Goal: Information Seeking & Learning: Learn about a topic

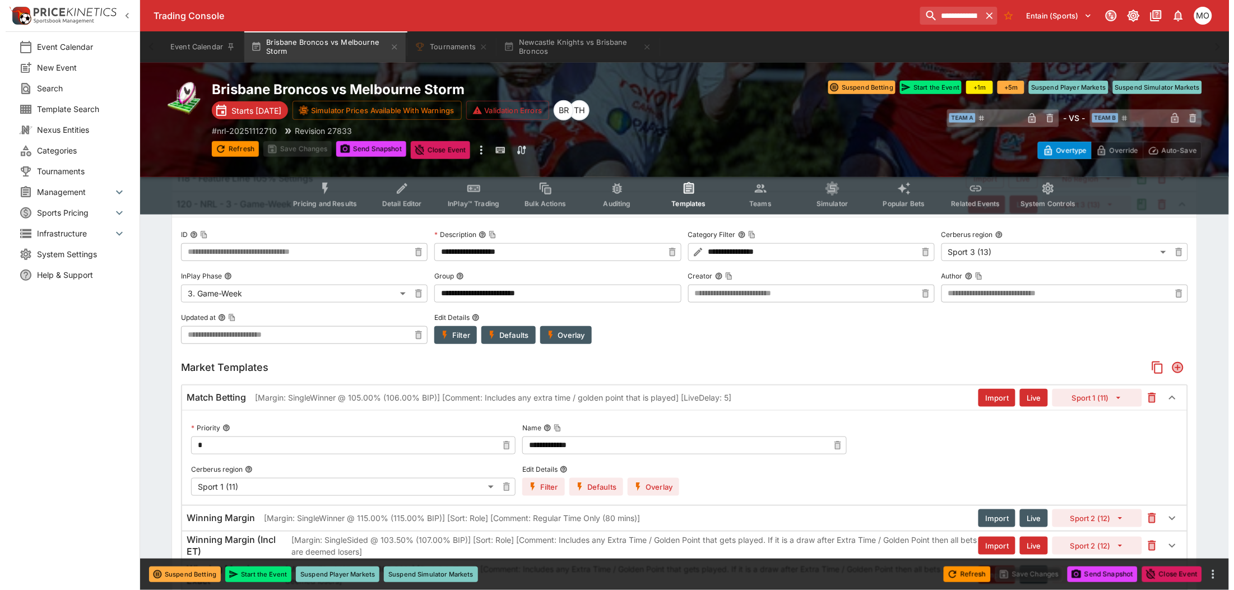
scroll to position [280, 0]
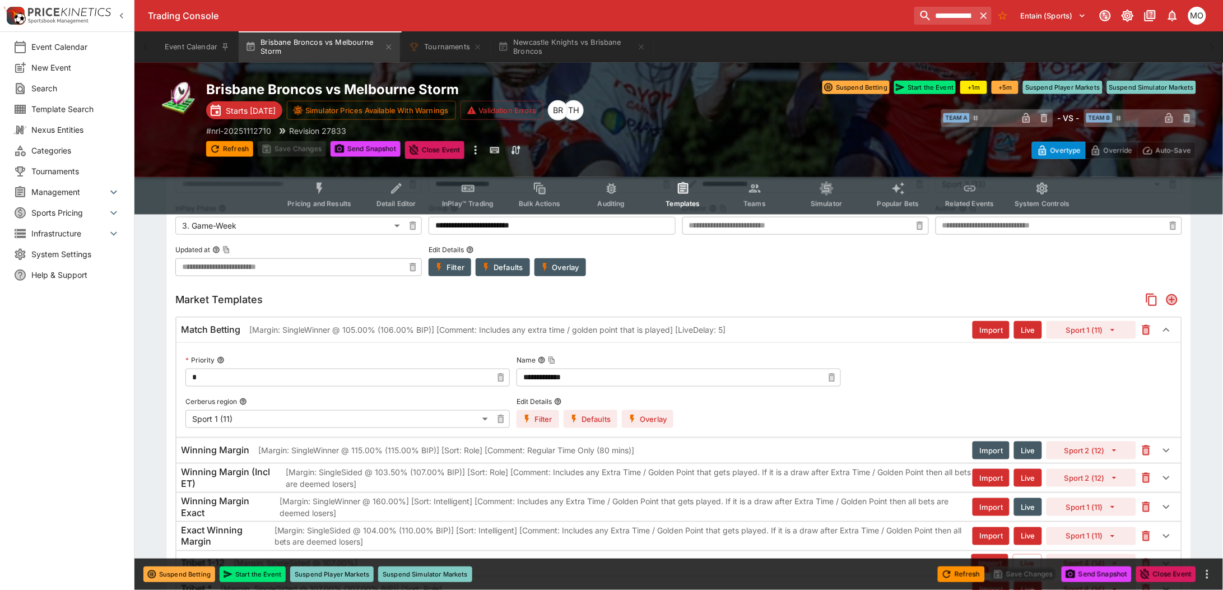
click at [642, 415] on button "Overlay" at bounding box center [648, 419] width 52 height 18
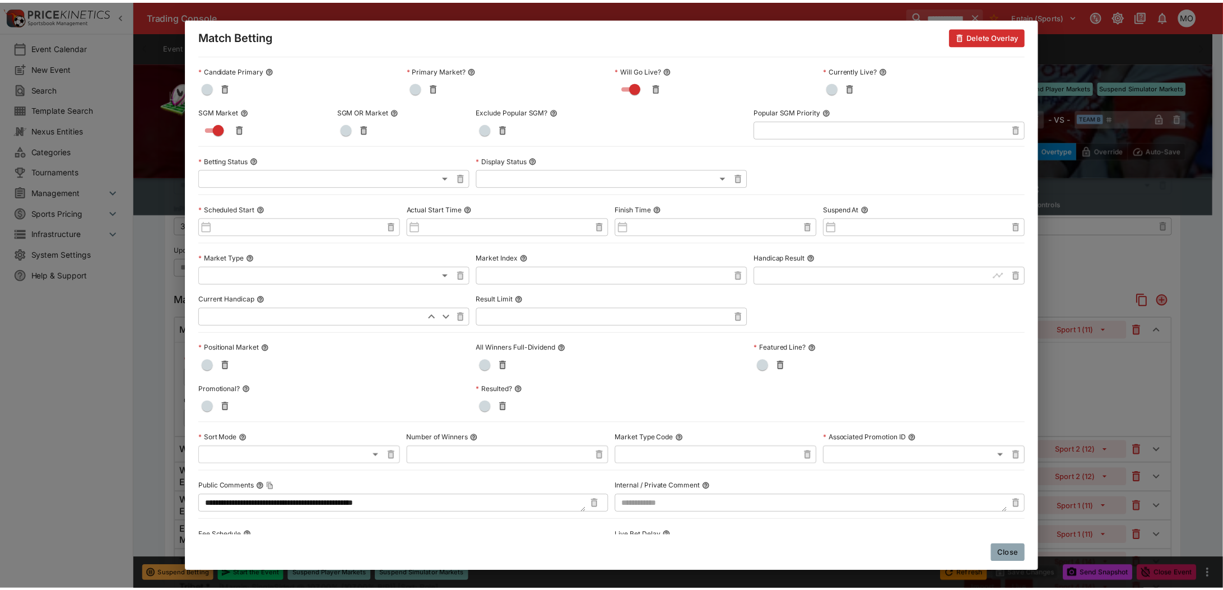
scroll to position [0, 0]
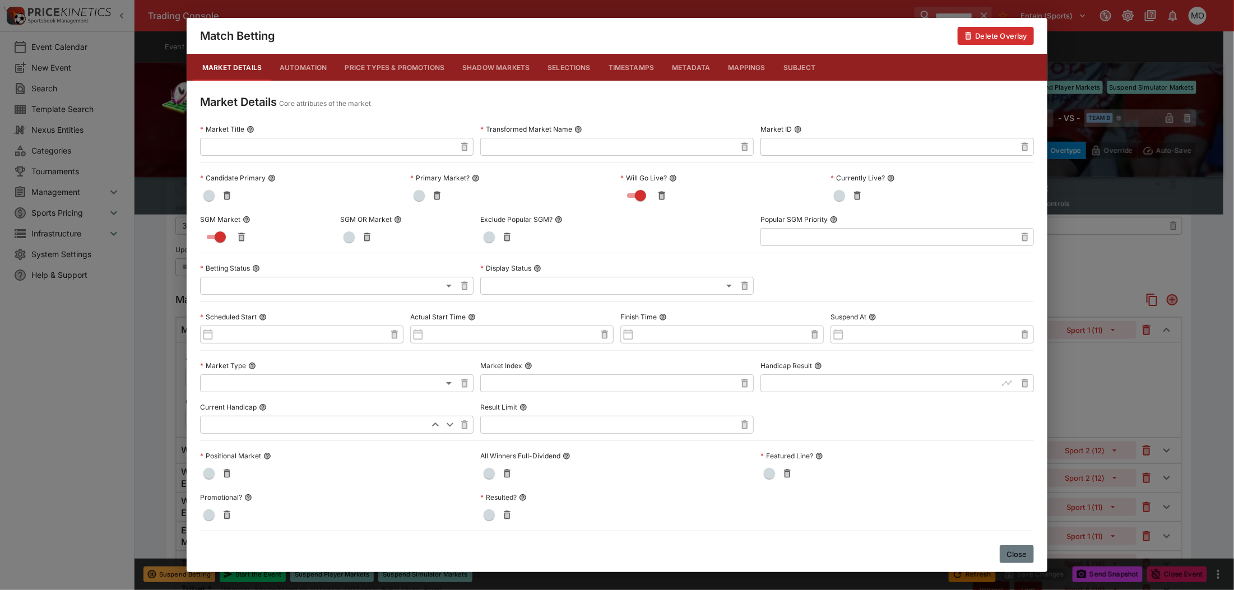
click at [1012, 551] on button "Close" at bounding box center [1017, 554] width 34 height 18
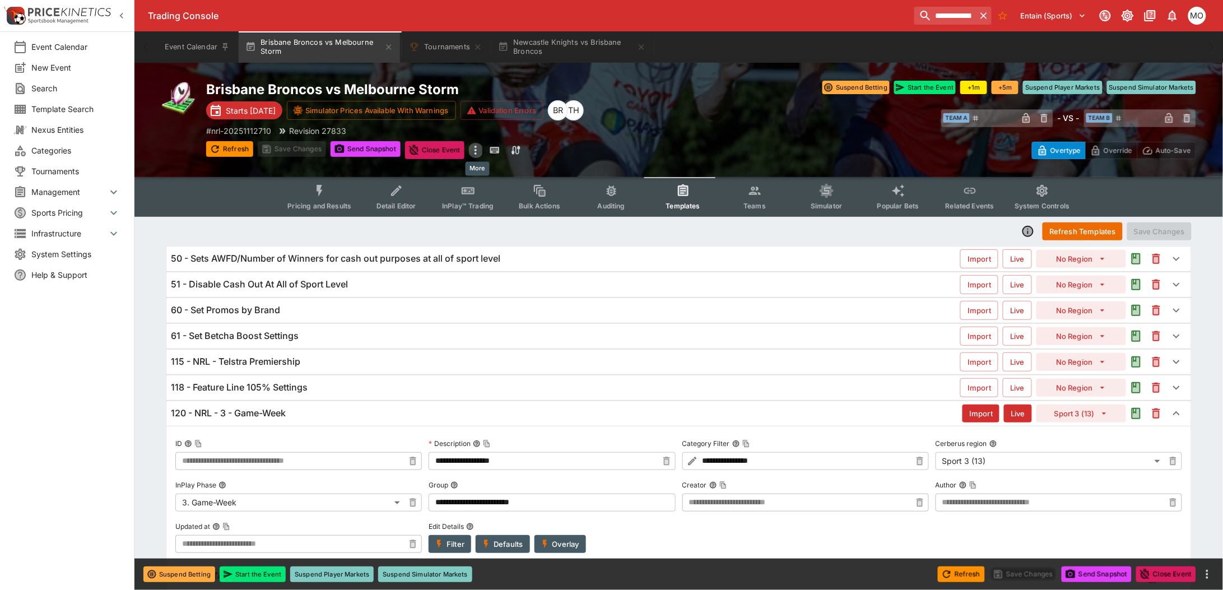
click at [477, 154] on icon "more" at bounding box center [475, 149] width 13 height 13
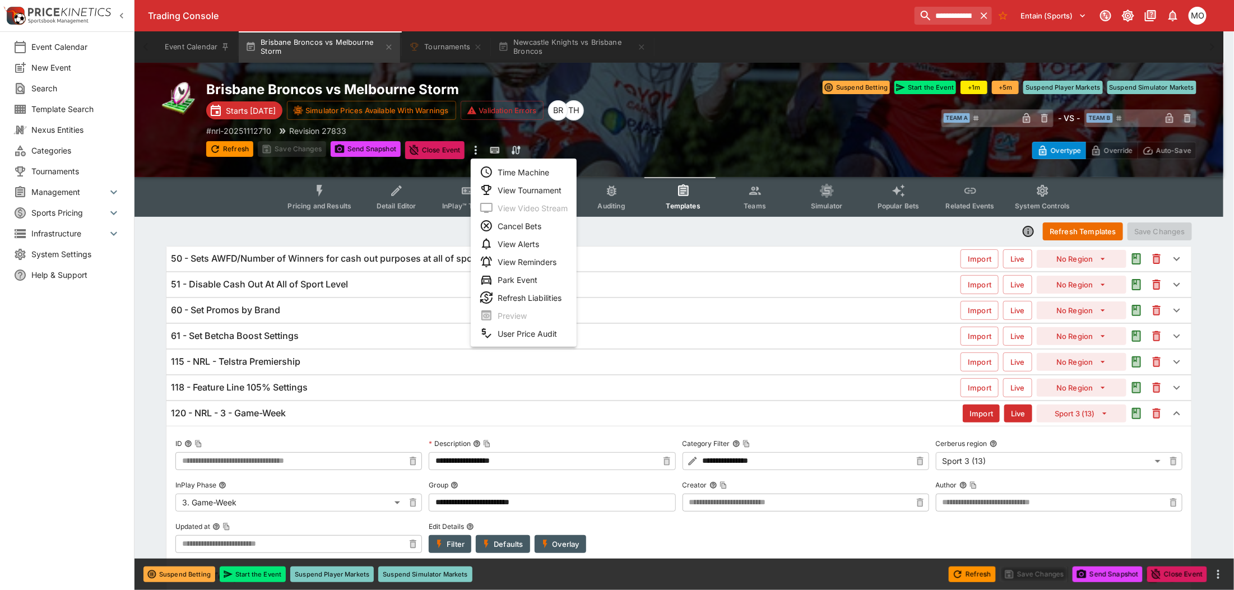
click at [502, 186] on li "View Tournament" at bounding box center [524, 190] width 106 height 18
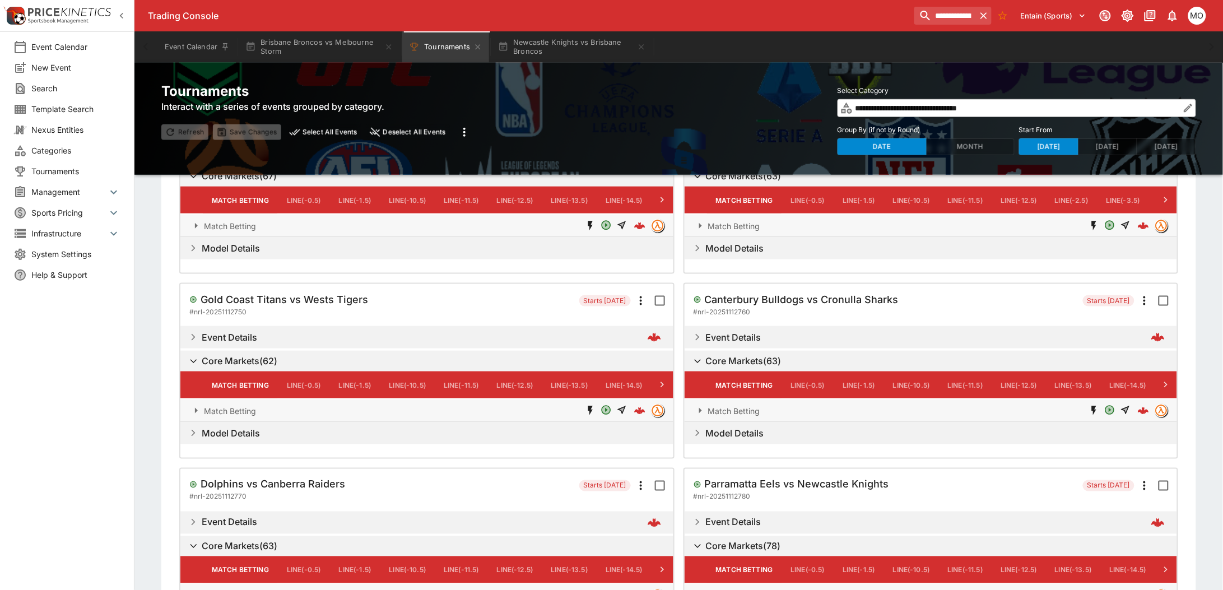
scroll to position [321, 0]
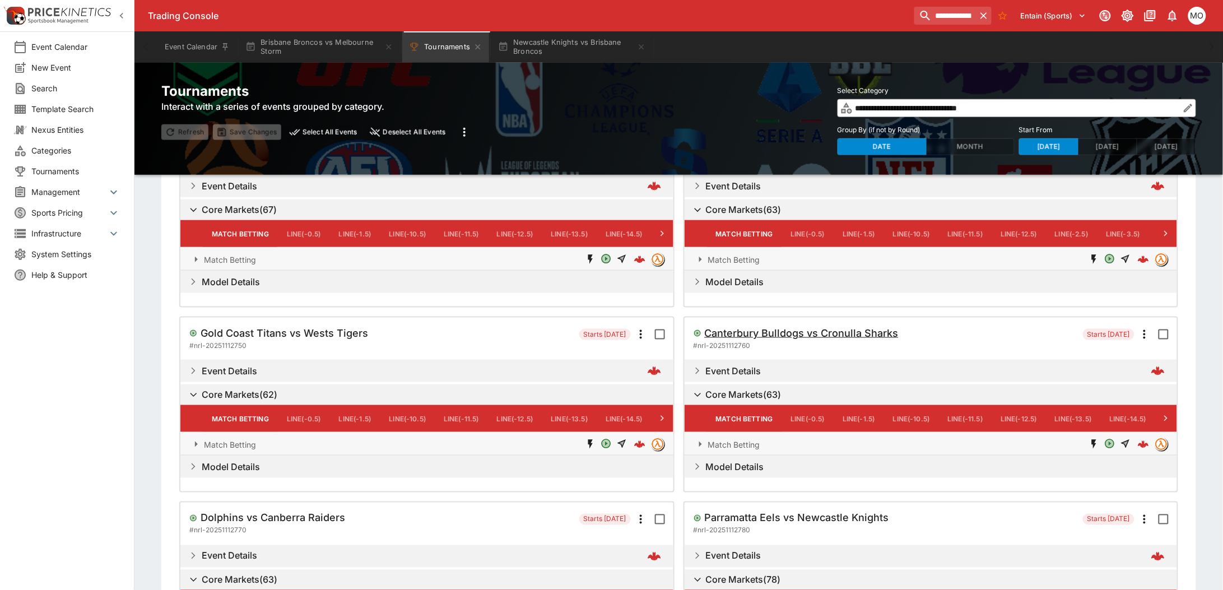
click at [796, 327] on h5 "Canterbury Bulldogs vs Cronulla Sharks" at bounding box center [802, 333] width 194 height 13
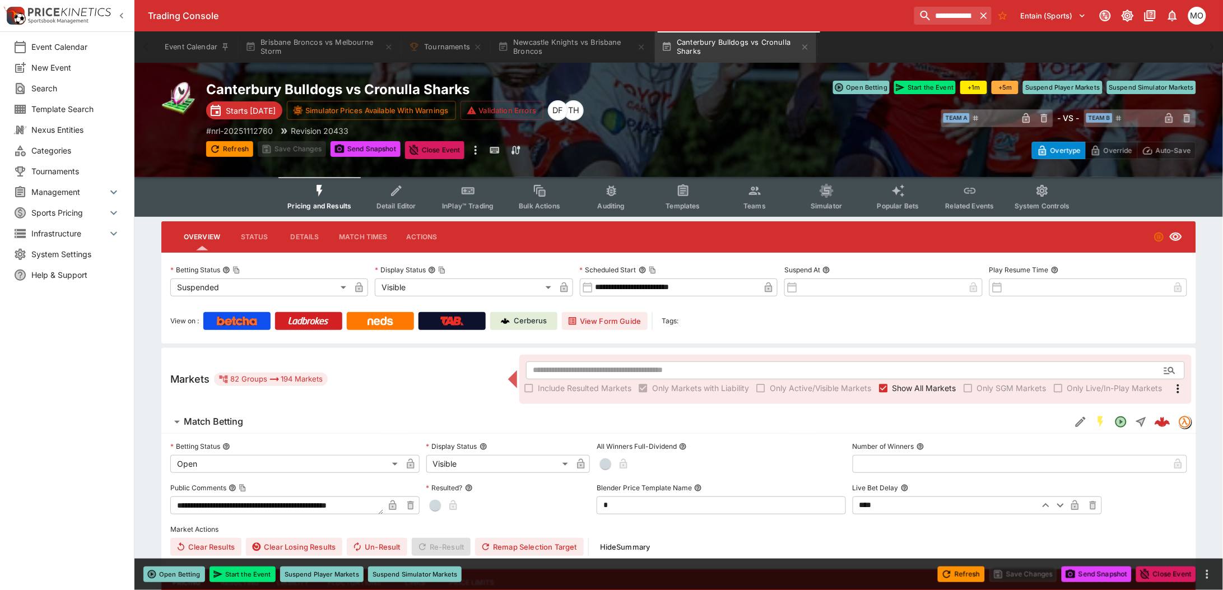
type input "**********"
type input "****"
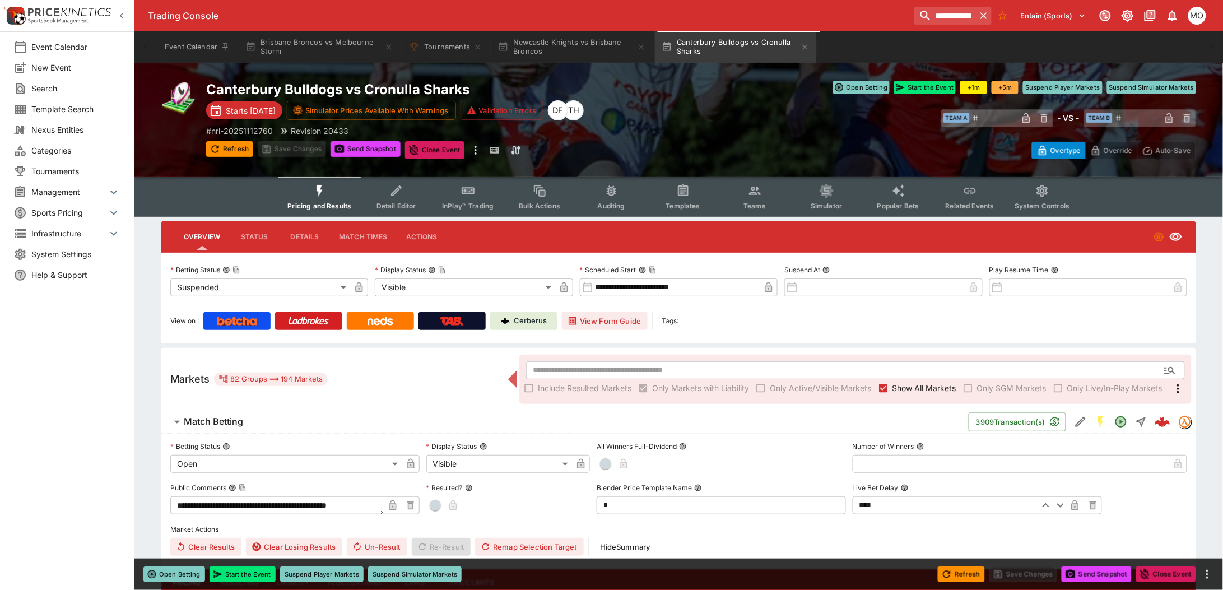
click at [681, 197] on button "Templates" at bounding box center [683, 197] width 72 height 40
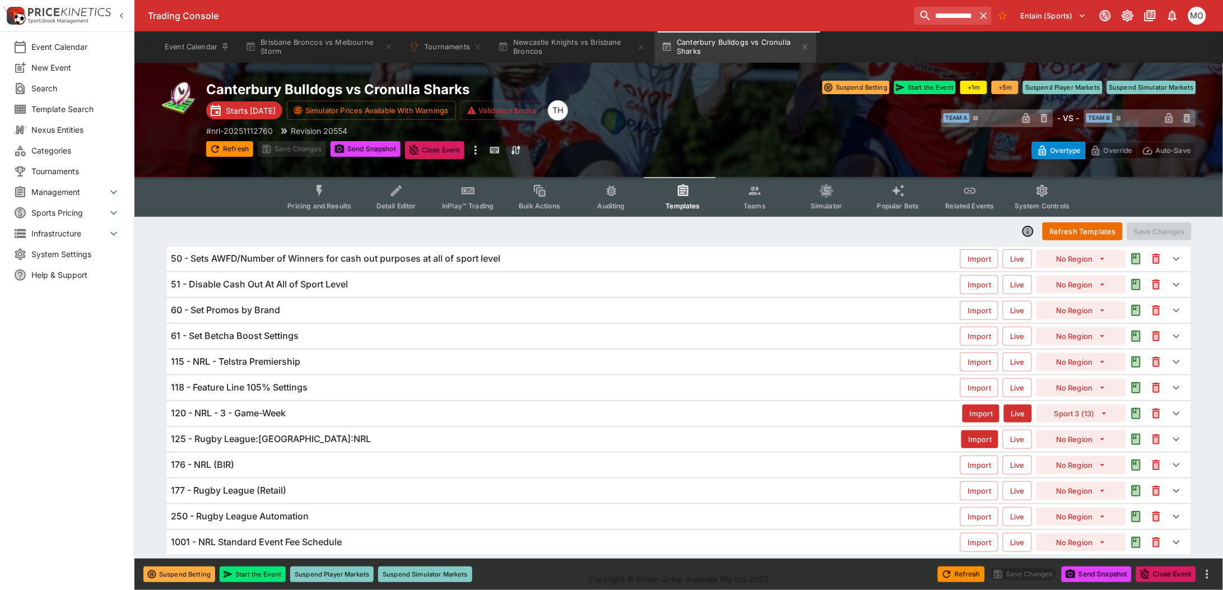
click at [278, 406] on div "120 - NRL - 3 - Game-Week Import Live Sport 3 (13)" at bounding box center [678, 413] width 1025 height 25
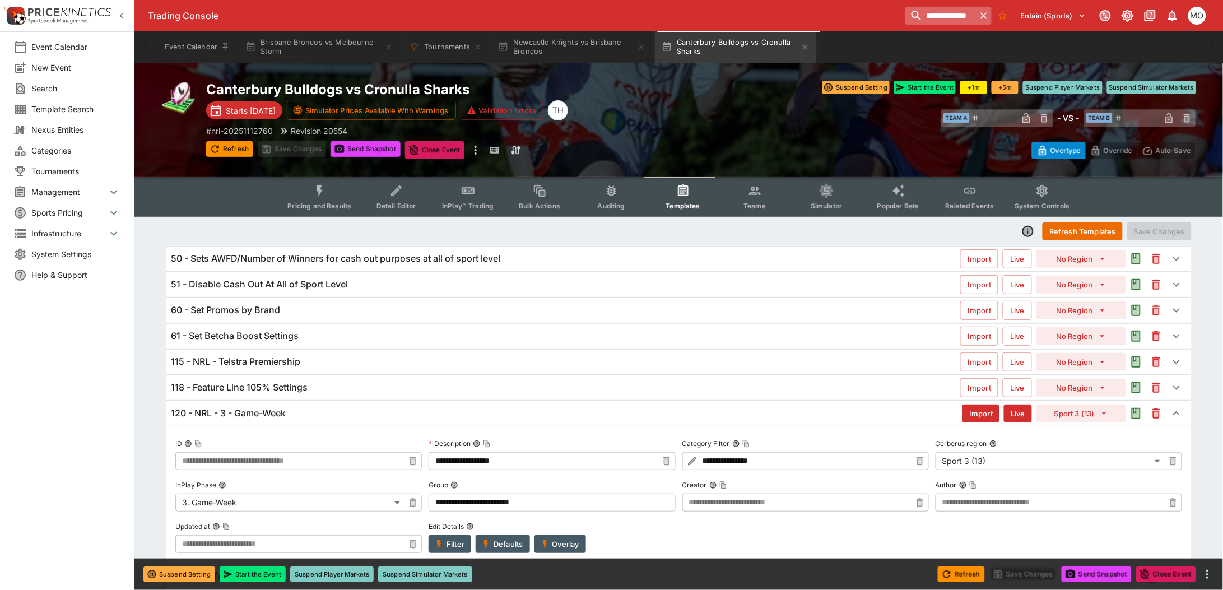
click at [947, 11] on input "**********" at bounding box center [940, 16] width 71 height 18
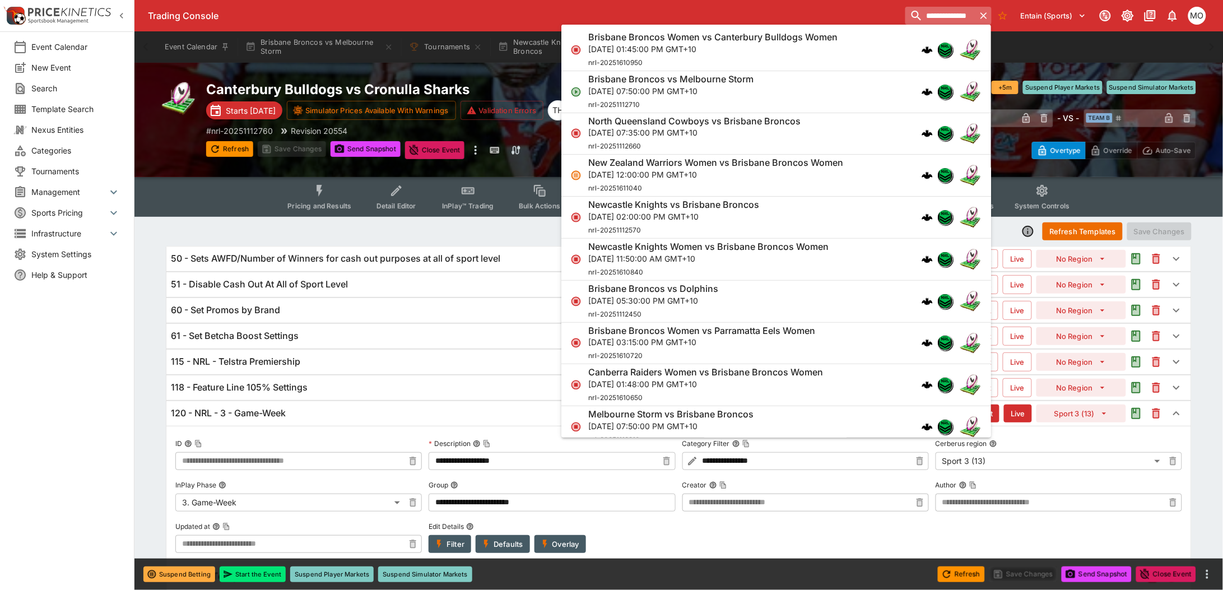
click at [947, 11] on input "**********" at bounding box center [940, 16] width 71 height 18
paste input "**********"
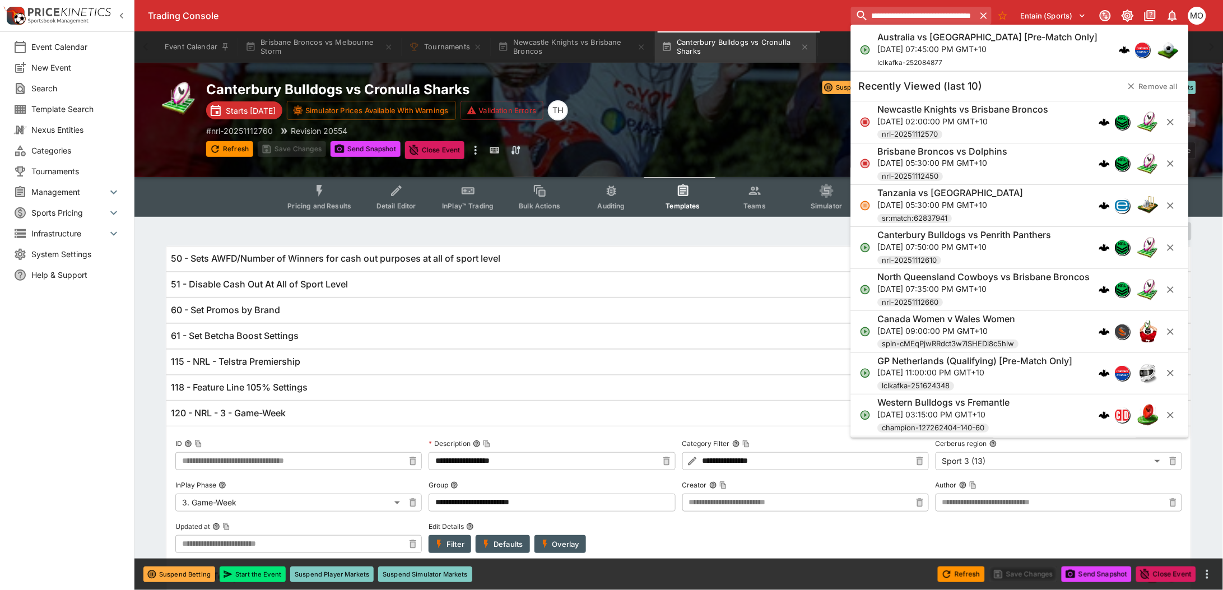
type input "**********"
click at [962, 50] on p "[DATE] 07:45:00 PM GMT+10" at bounding box center [988, 49] width 220 height 12
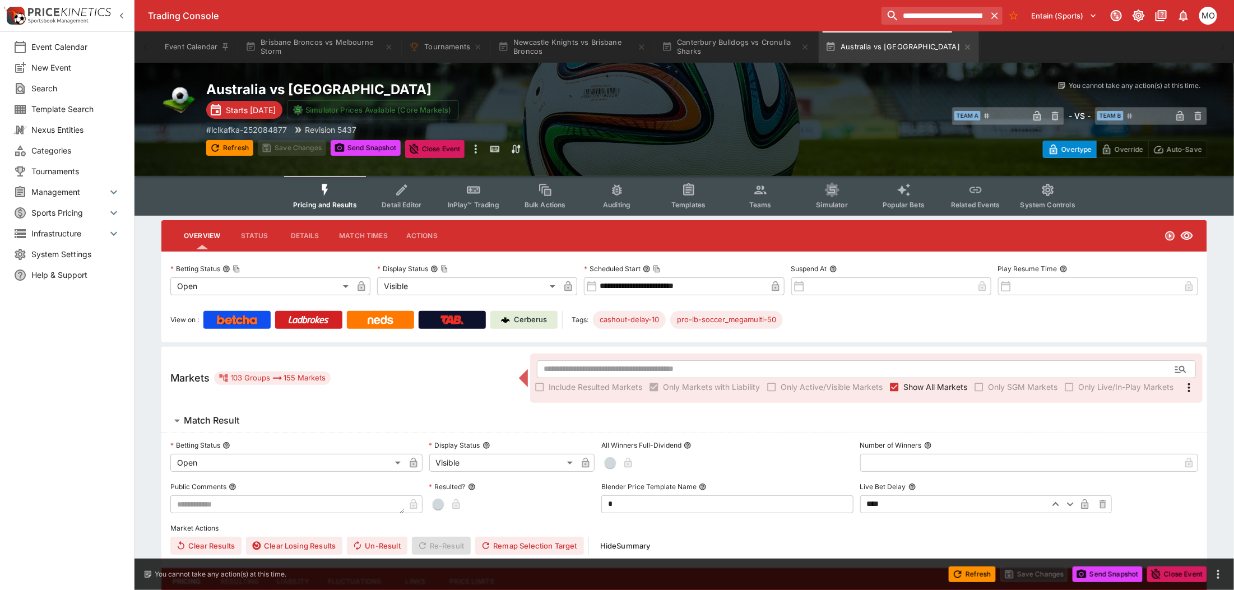
type input "**********"
type input "*******"
type input "**********"
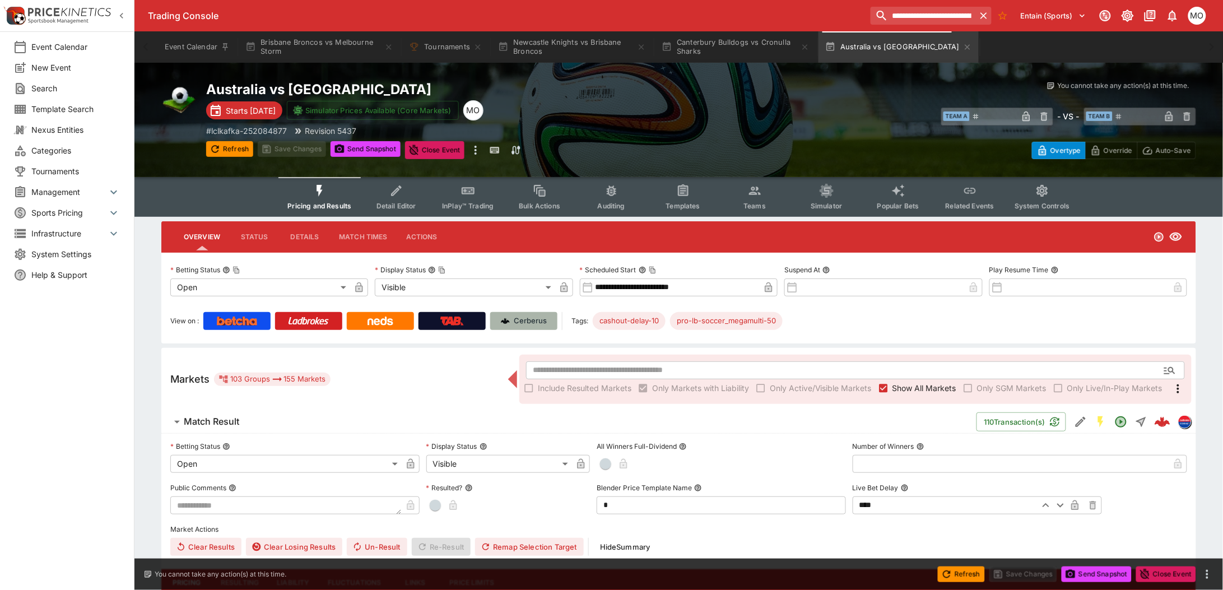
click at [522, 321] on p "Cerberus" at bounding box center [530, 320] width 33 height 11
click at [332, 50] on button "Brisbane Broncos vs Melbourne Storm" at bounding box center [319, 46] width 161 height 31
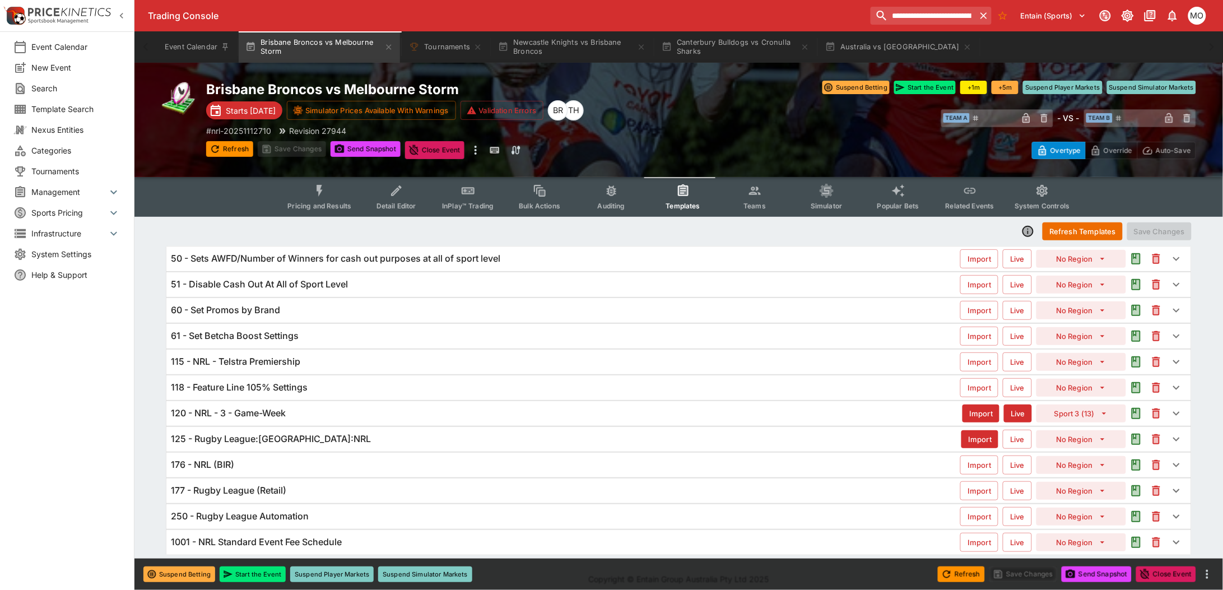
click at [309, 408] on div "120 - NRL - 3 - Game-Week" at bounding box center [567, 413] width 792 height 12
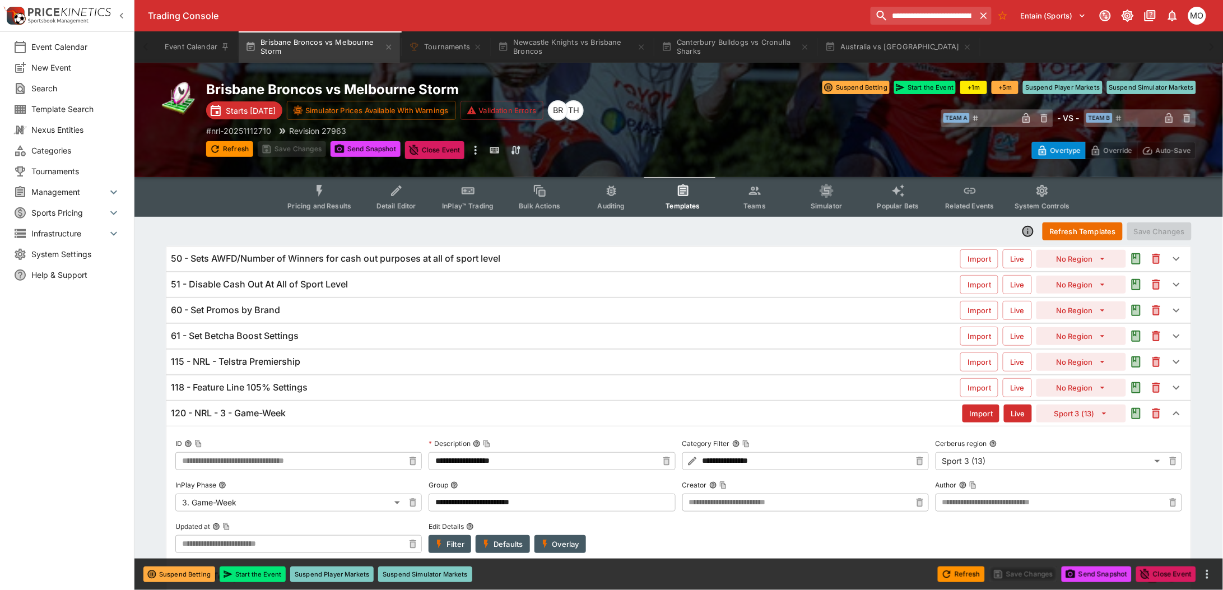
click at [401, 408] on div "120 - NRL - 3 - Game-Week" at bounding box center [567, 413] width 792 height 12
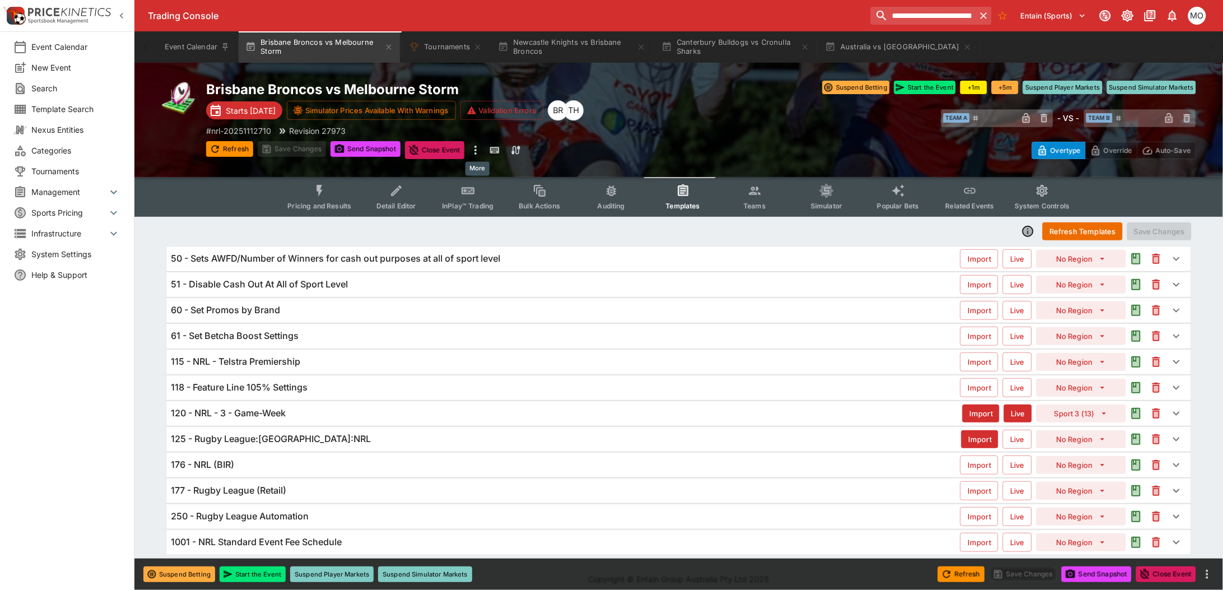
click at [475, 150] on icon "more" at bounding box center [475, 149] width 13 height 13
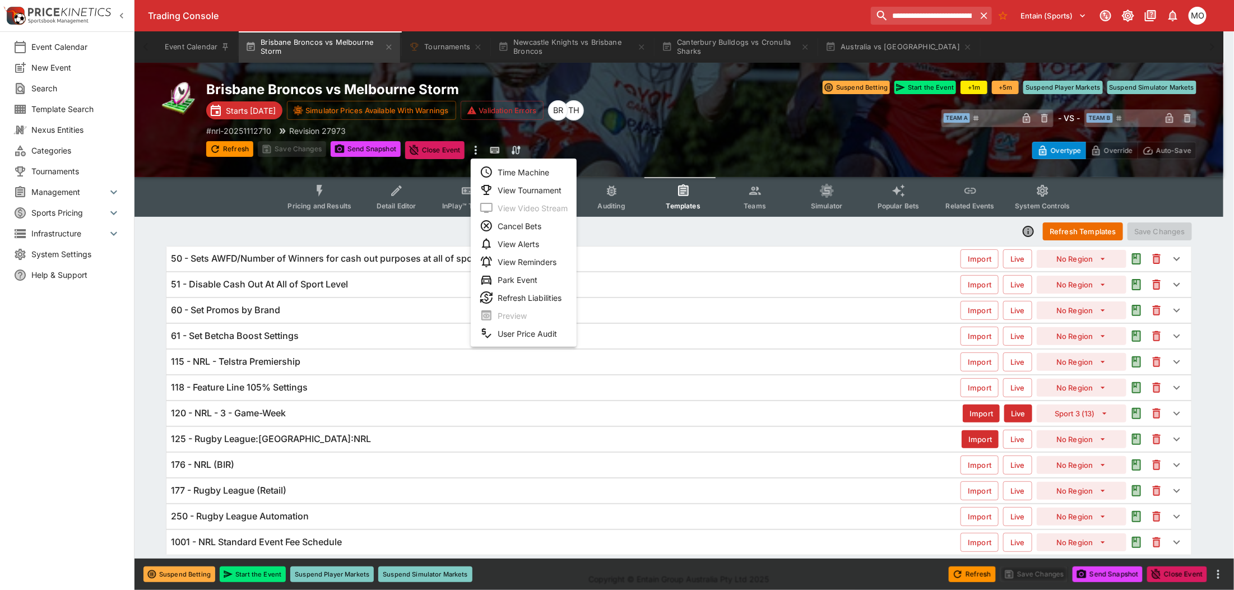
click at [597, 156] on div at bounding box center [617, 295] width 1234 height 590
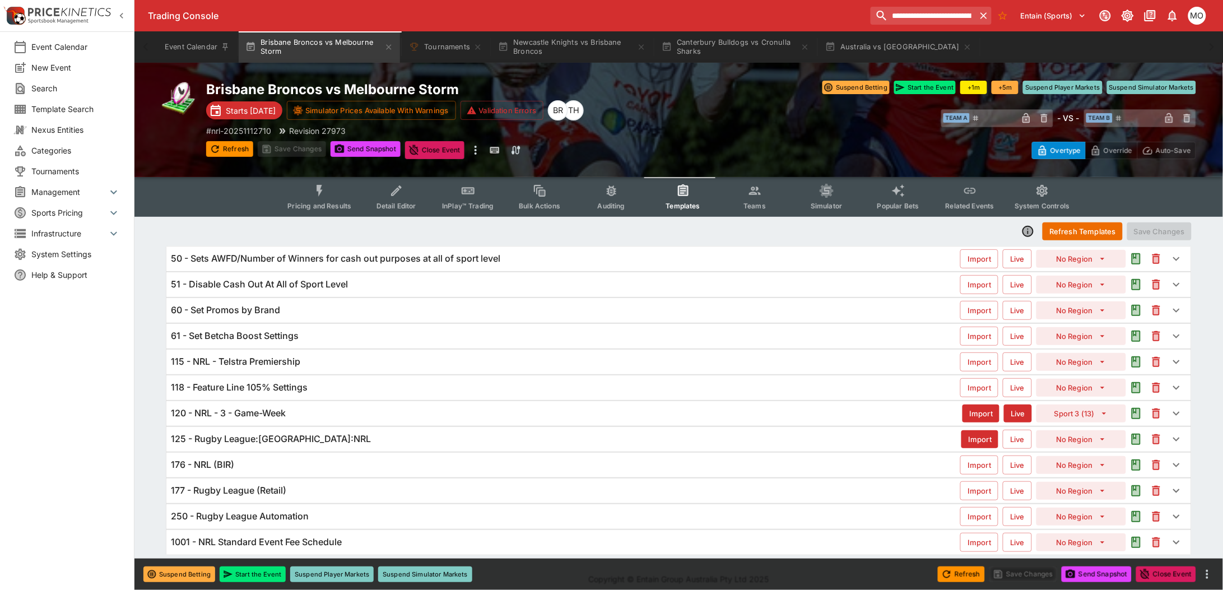
click at [76, 105] on span "Template Search" at bounding box center [75, 109] width 89 height 12
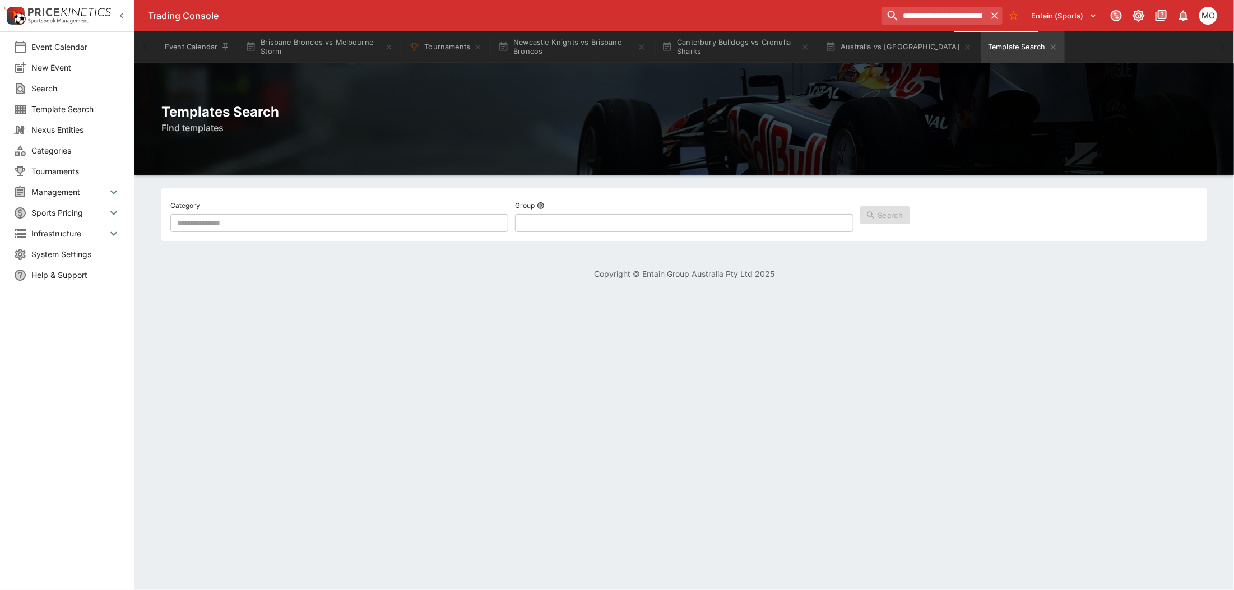
click at [54, 171] on span "Tournaments" at bounding box center [75, 171] width 89 height 12
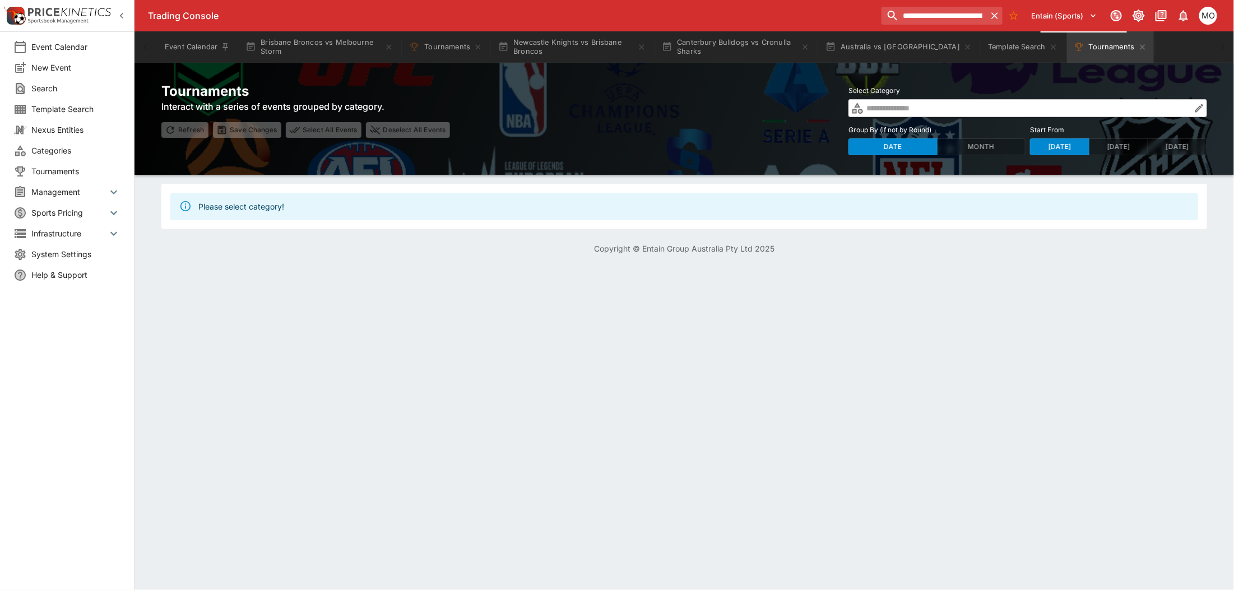
click at [54, 149] on span "Categories" at bounding box center [75, 151] width 89 height 12
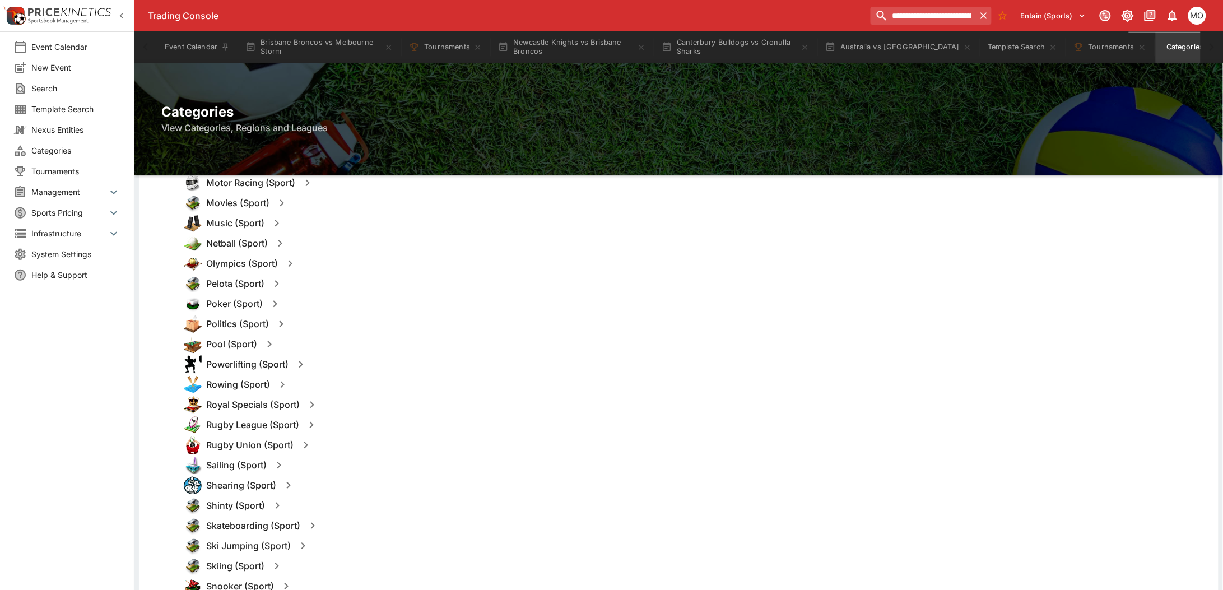
scroll to position [981, 0]
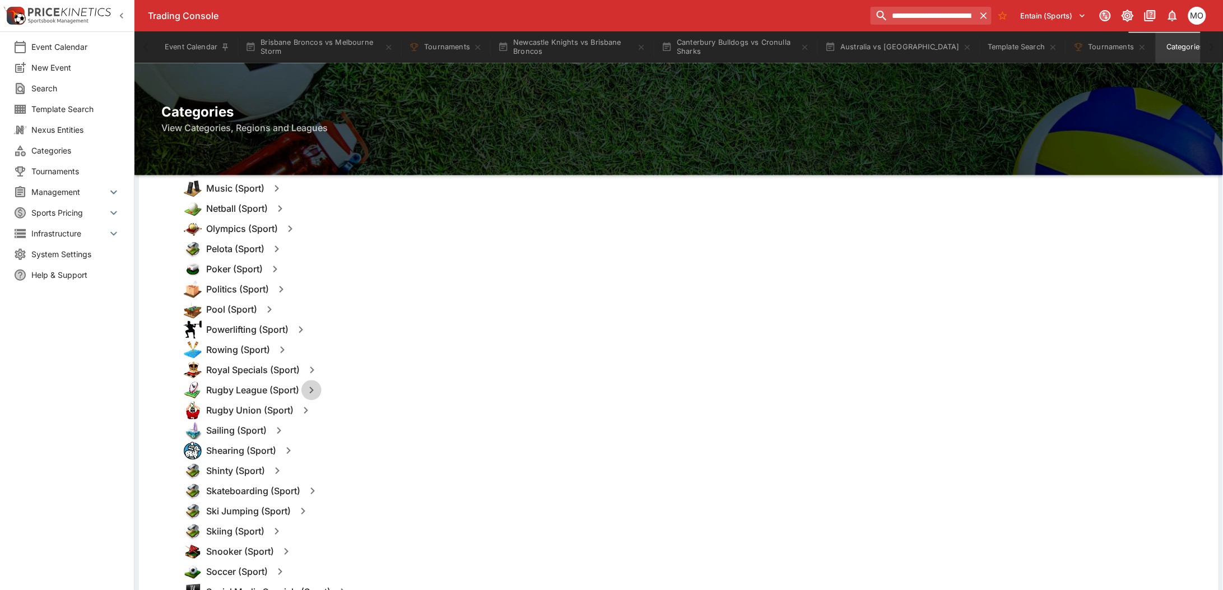
click at [312, 388] on icon "button" at bounding box center [311, 389] width 13 height 13
click at [261, 385] on h6 "Rugby League (Sport)" at bounding box center [252, 390] width 93 height 12
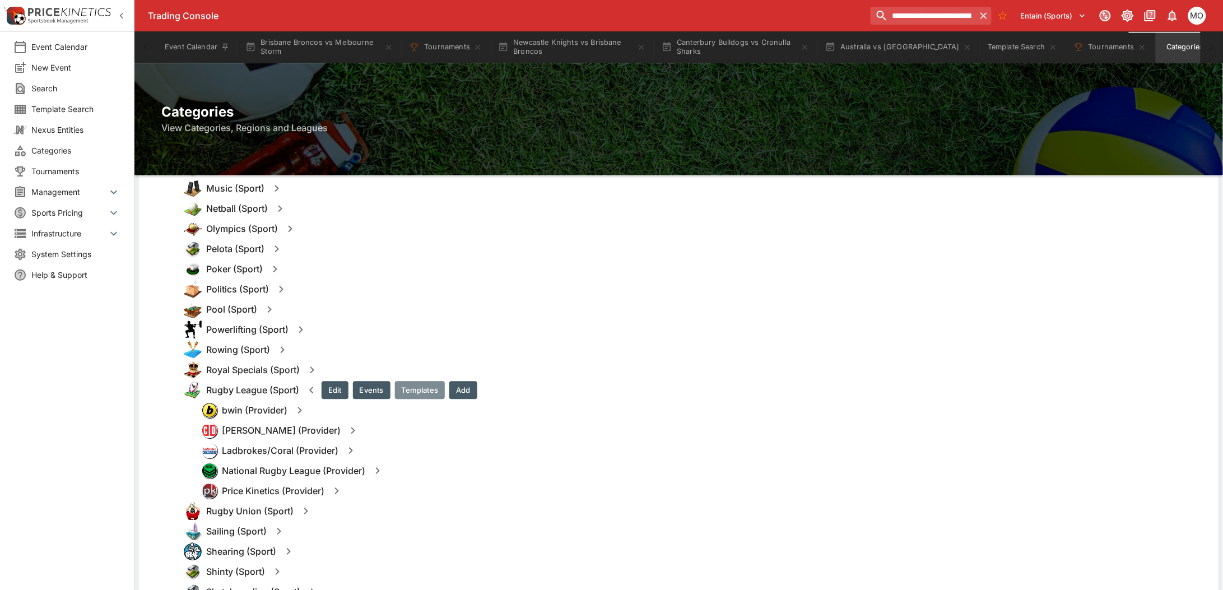
click at [421, 388] on button "Templates" at bounding box center [420, 390] width 50 height 18
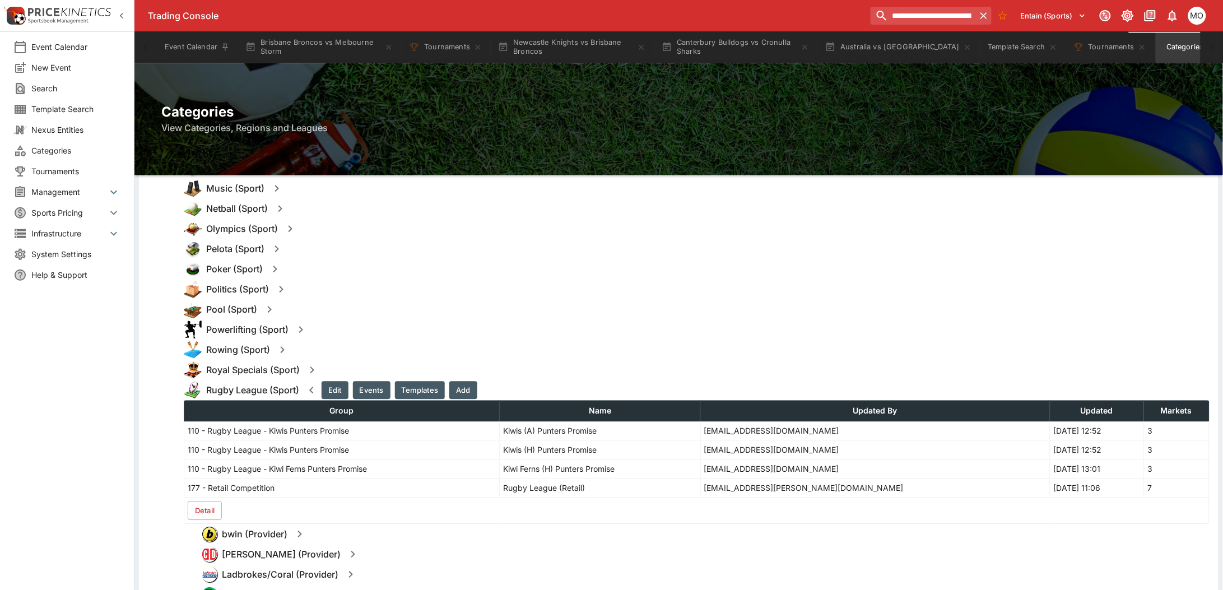
click at [205, 513] on button "Detail" at bounding box center [205, 510] width 34 height 19
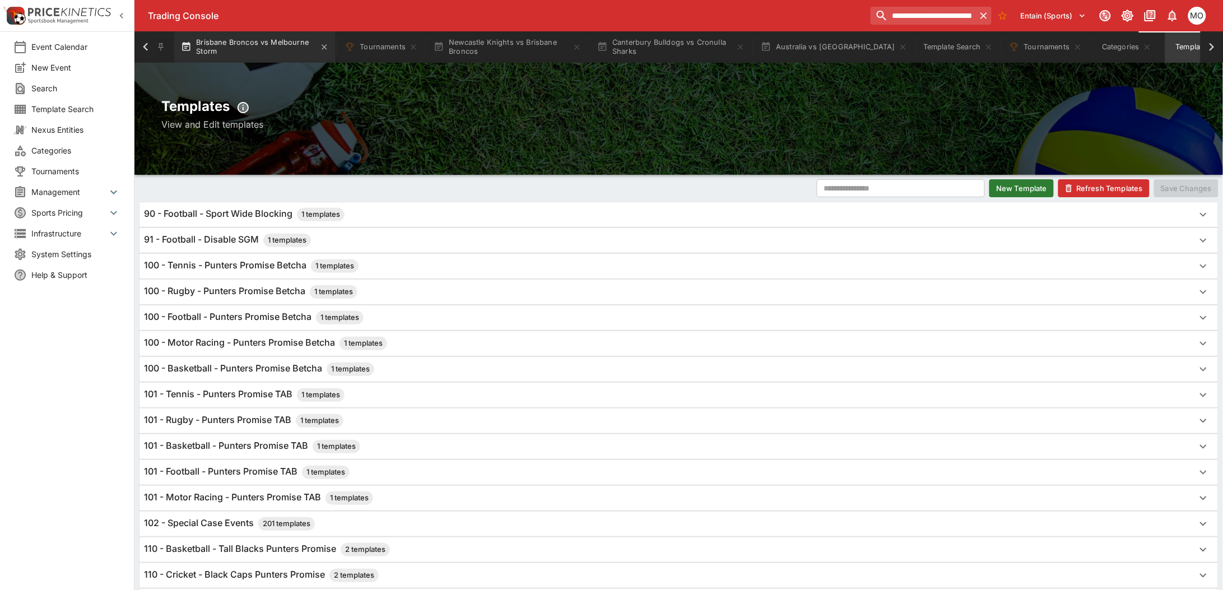
click at [263, 48] on button "Brisbane Broncos vs Melbourne Storm" at bounding box center [254, 46] width 161 height 31
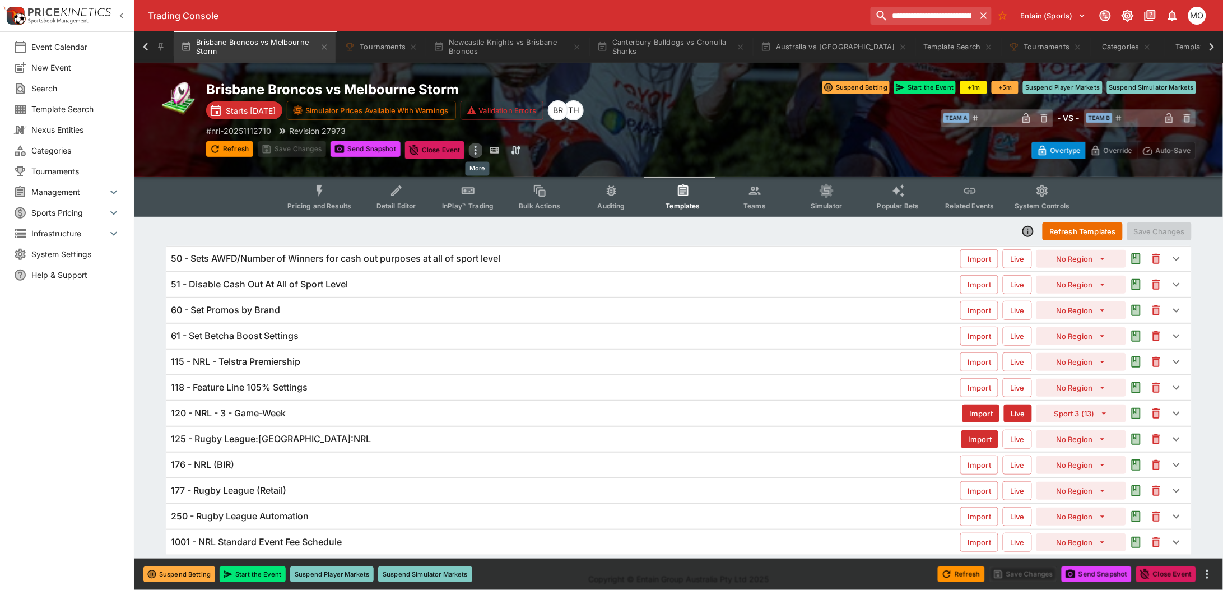
click at [476, 152] on icon "more" at bounding box center [476, 150] width 2 height 9
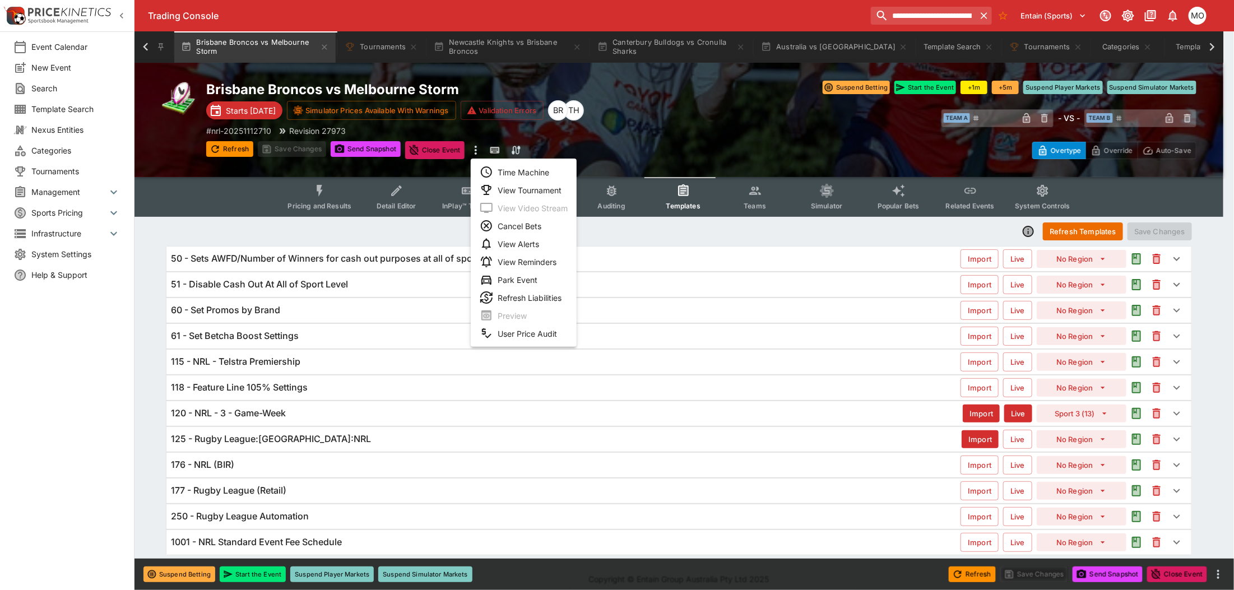
click at [476, 150] on div at bounding box center [617, 295] width 1234 height 590
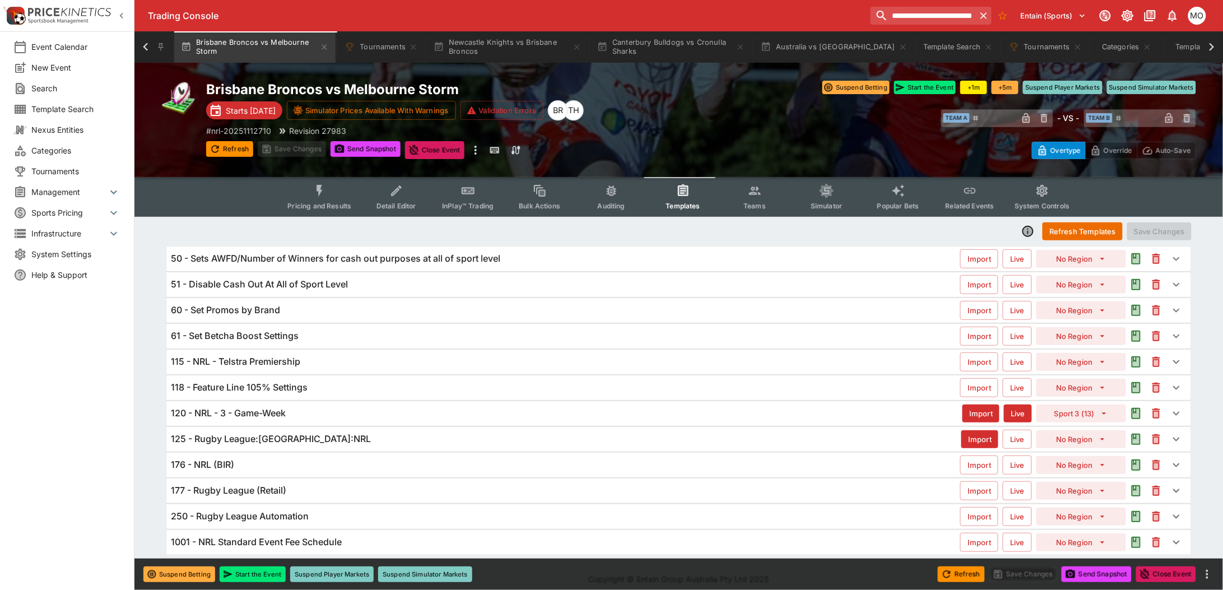
click at [84, 172] on span "Tournaments" at bounding box center [75, 171] width 89 height 12
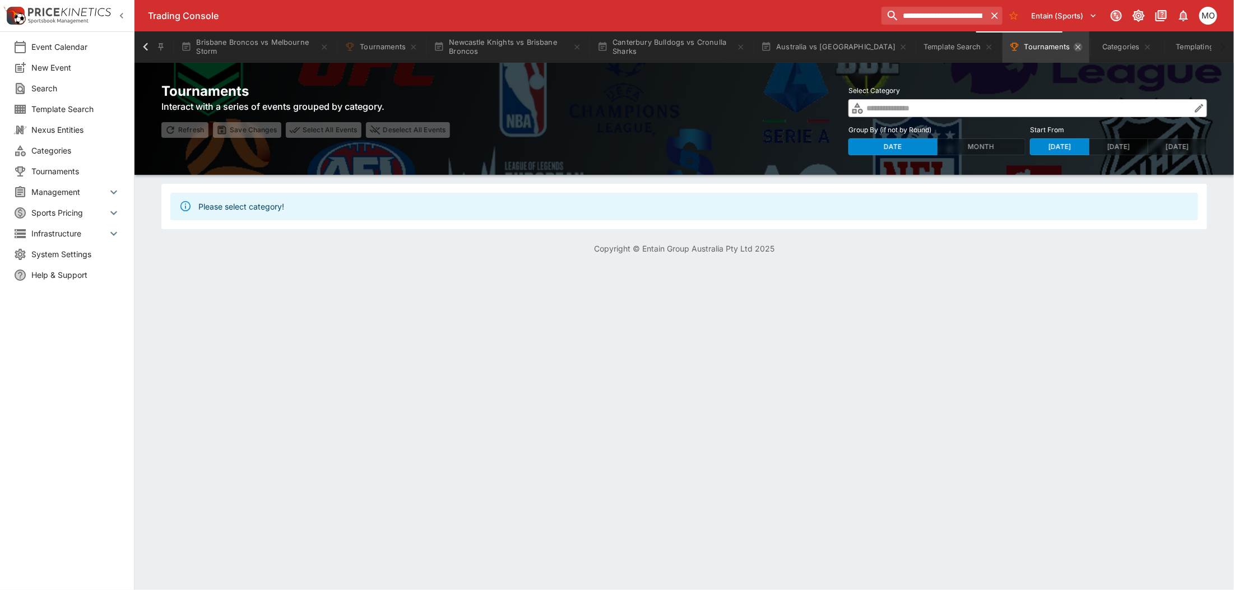
click at [1074, 48] on icon "Tournaments" at bounding box center [1078, 47] width 9 height 9
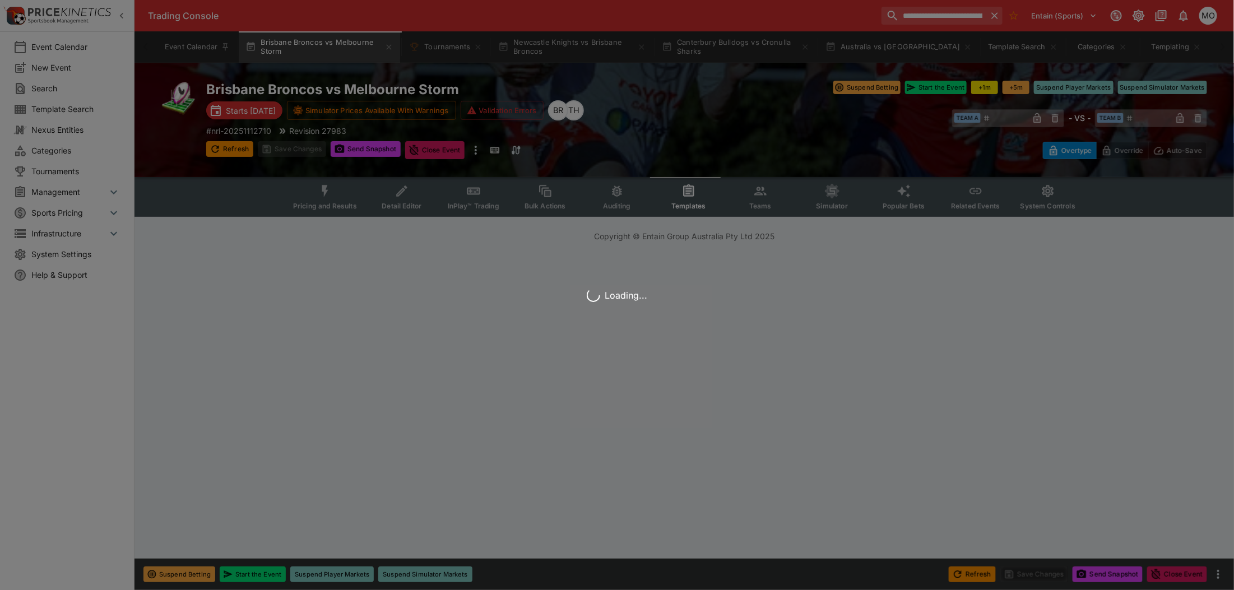
click at [918, 51] on div "Loading..." at bounding box center [617, 295] width 1234 height 590
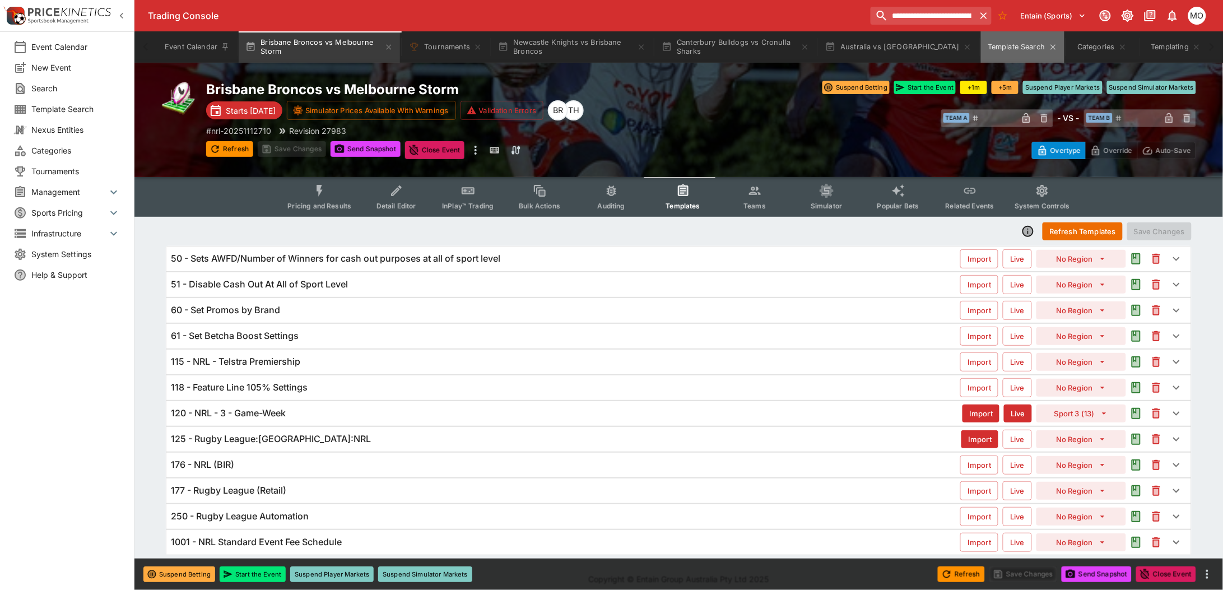
click at [989, 54] on button "Template Search" at bounding box center [1022, 46] width 83 height 31
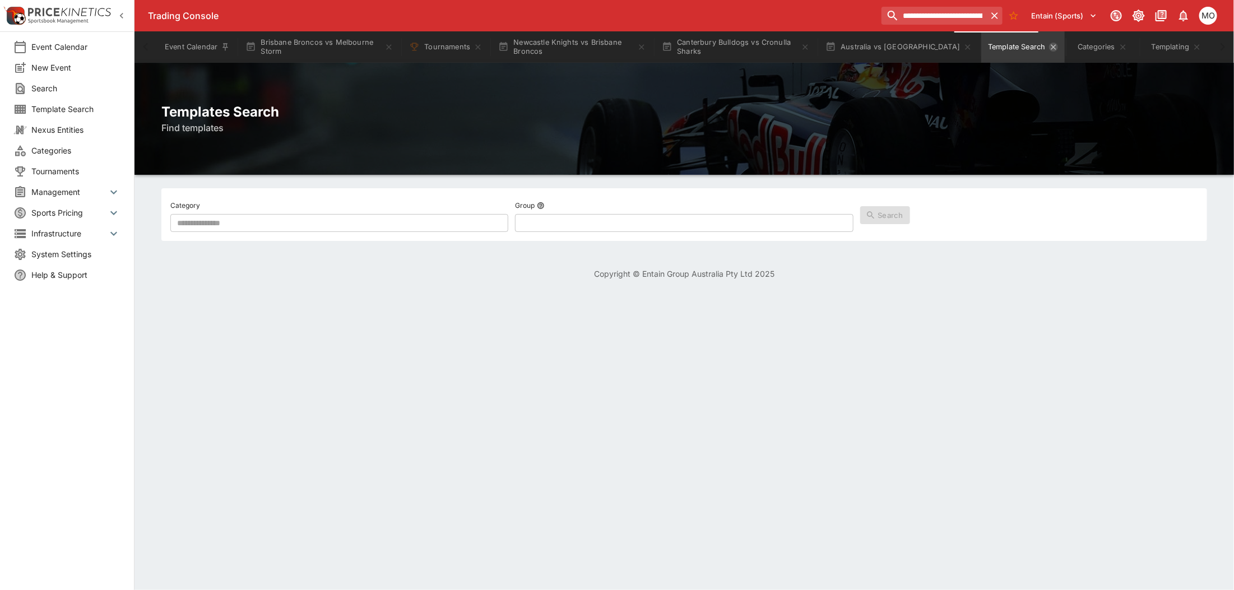
click at [1049, 49] on icon "Template Search" at bounding box center [1053, 47] width 9 height 9
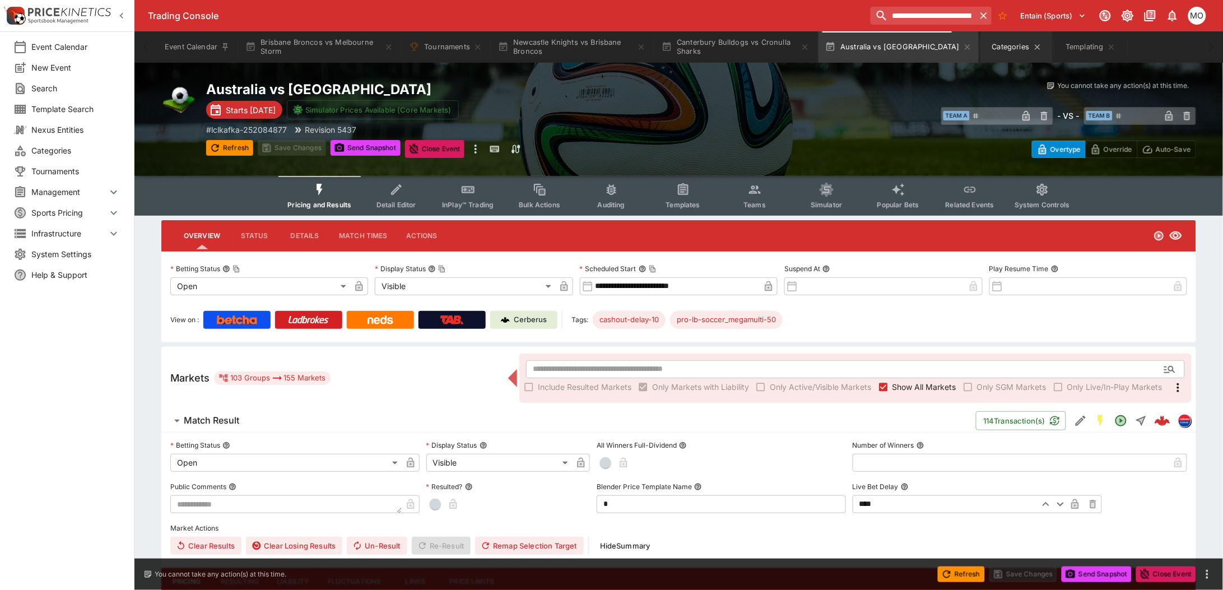
click at [992, 49] on button "Categories" at bounding box center [1017, 46] width 72 height 31
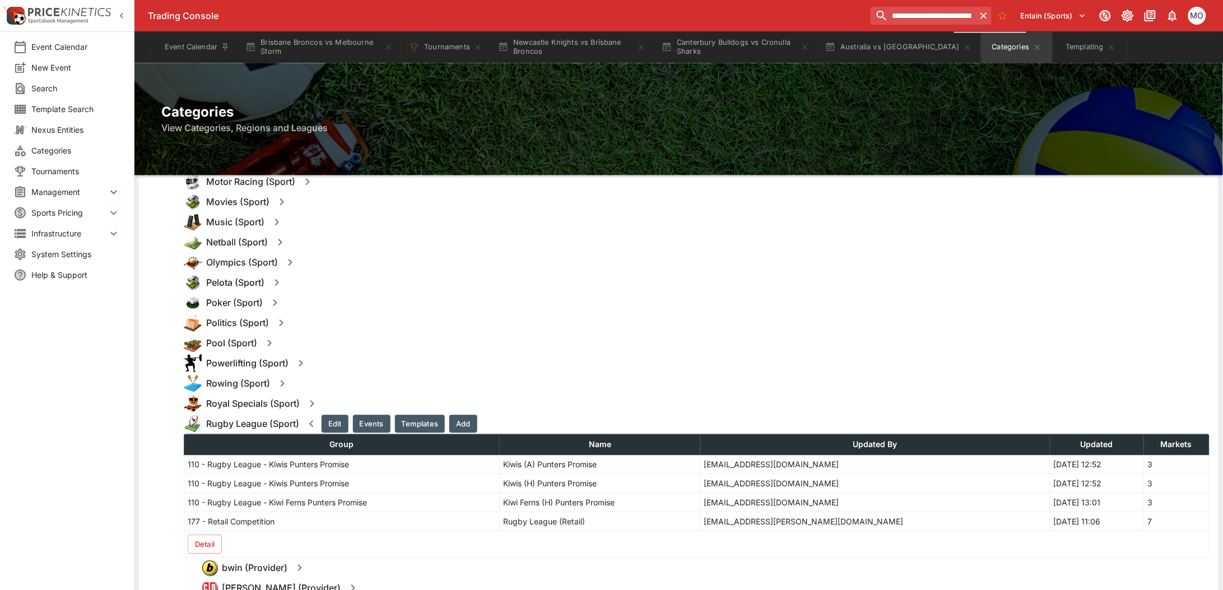
scroll to position [1121, 0]
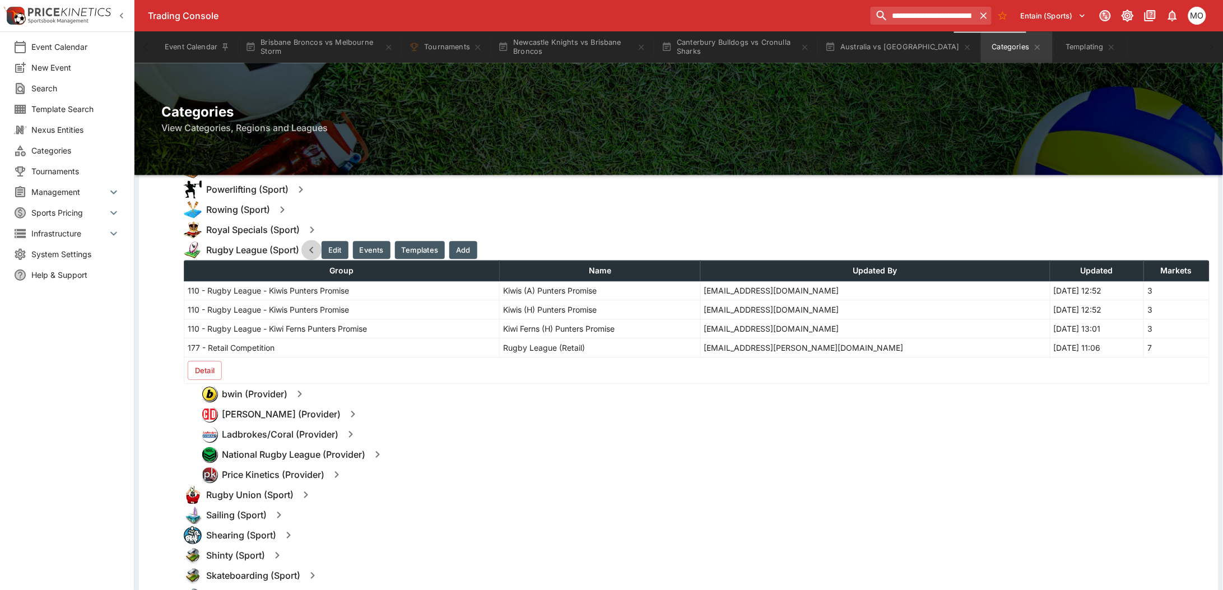
click at [309, 247] on icon "button" at bounding box center [311, 249] width 13 height 13
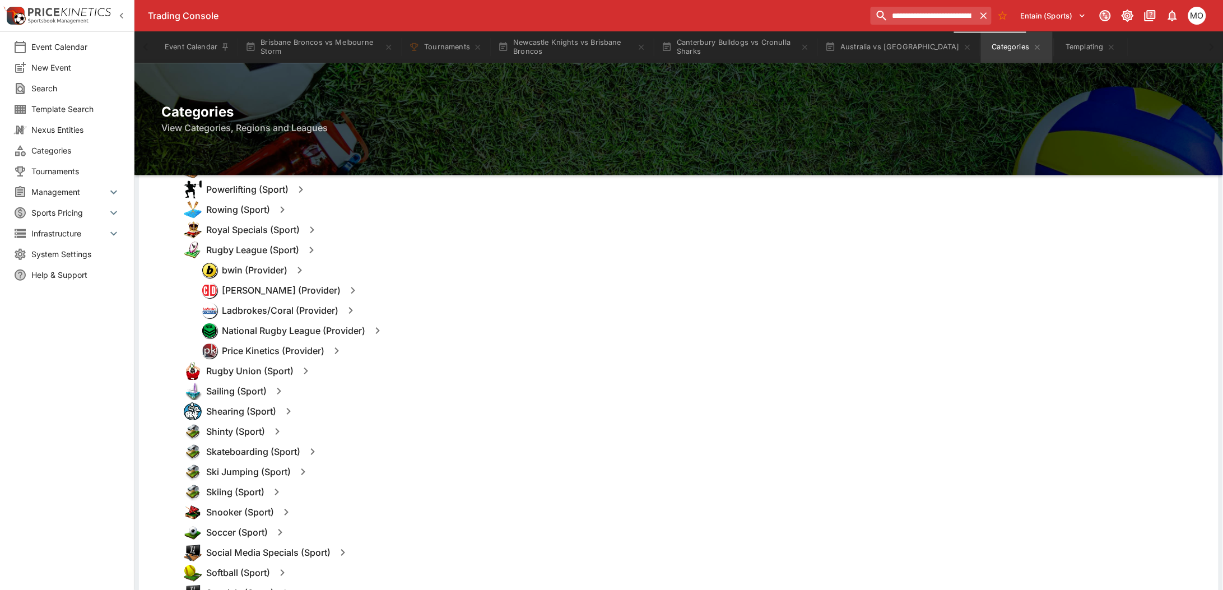
click at [346, 289] on icon "button" at bounding box center [352, 290] width 13 height 13
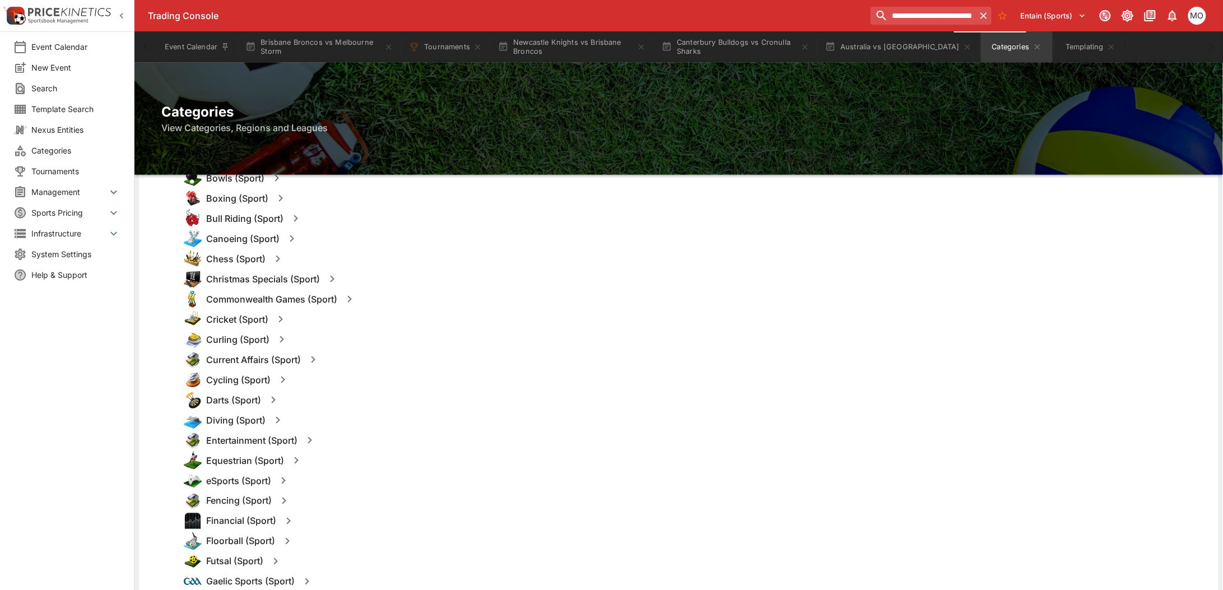
scroll to position [420, 0]
